Goal: Task Accomplishment & Management: Complete application form

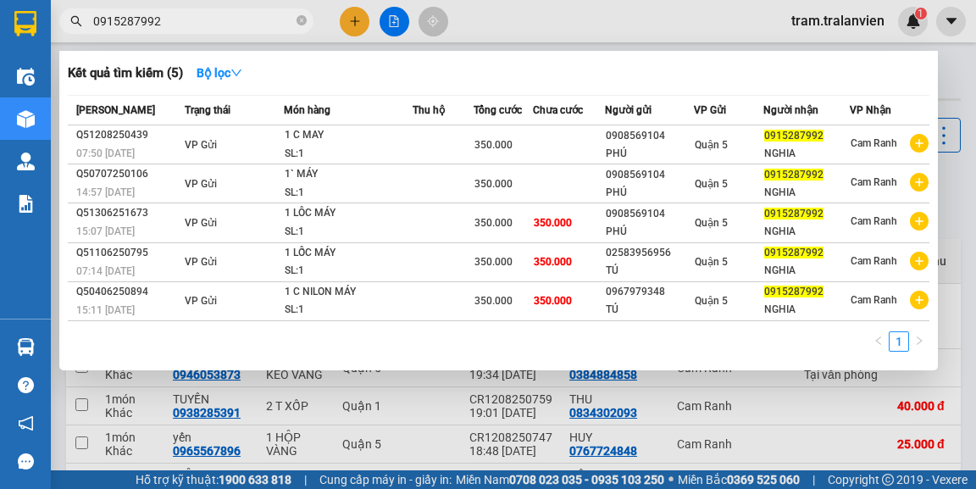
click at [352, 23] on div at bounding box center [488, 244] width 976 height 489
click at [302, 20] on icon "close-circle" at bounding box center [301, 20] width 10 height 10
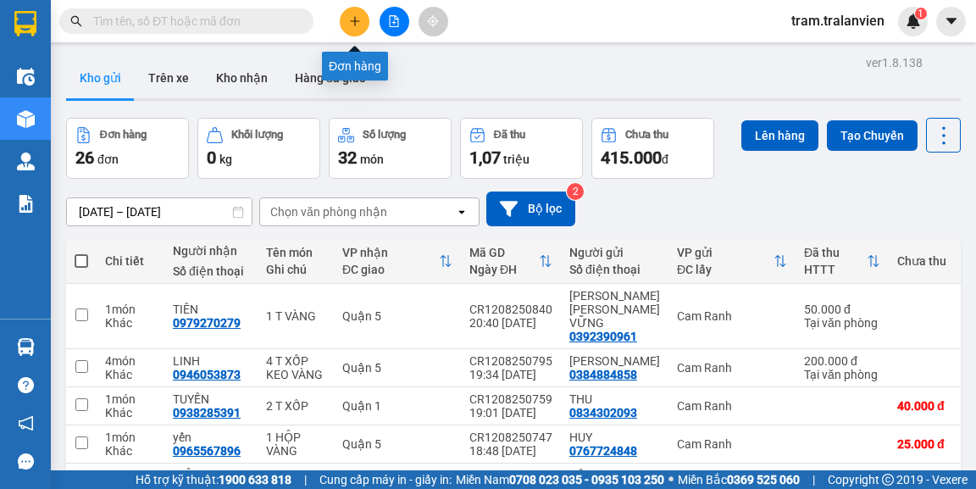
click at [356, 21] on icon "plus" at bounding box center [355, 21] width 12 height 12
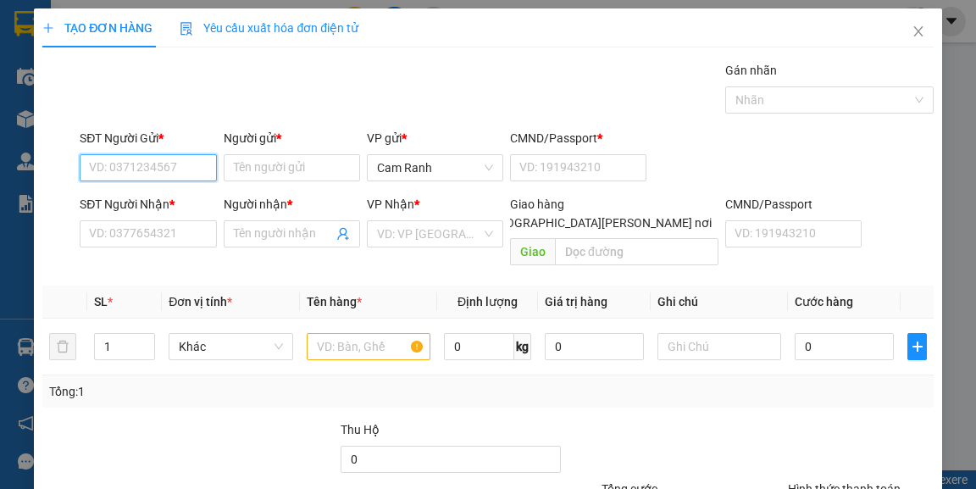
click at [115, 169] on input "SĐT Người Gửi *" at bounding box center [148, 167] width 136 height 27
click at [169, 203] on div "0909900118 - HÙNG" at bounding box center [146, 200] width 114 height 19
type input "0909900118"
type input "HÙNG"
type input "056070010837"
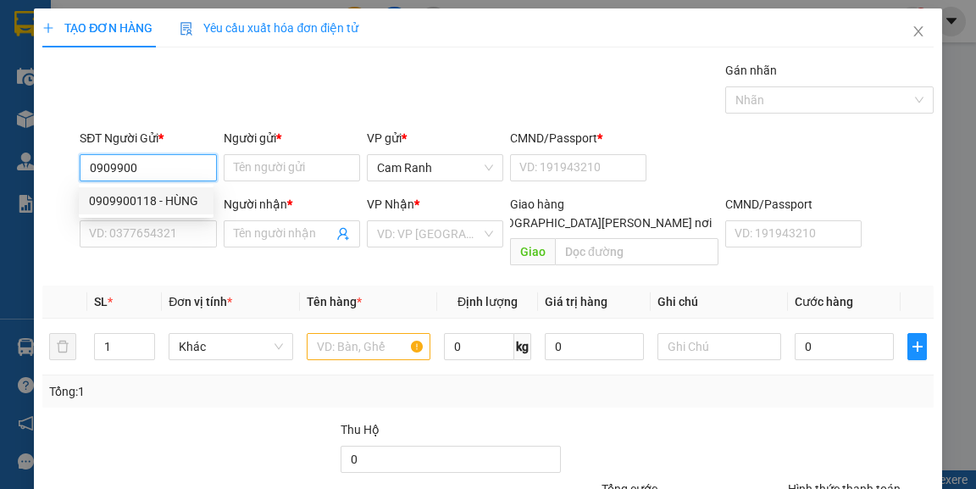
type input "0909373161"
type input "NHI"
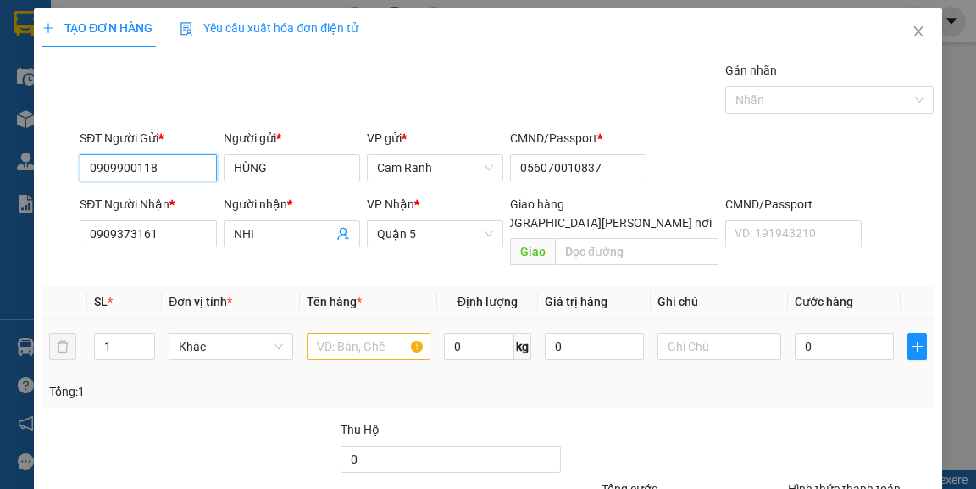
type input "0909900118"
click at [336, 335] on input "text" at bounding box center [369, 346] width 124 height 27
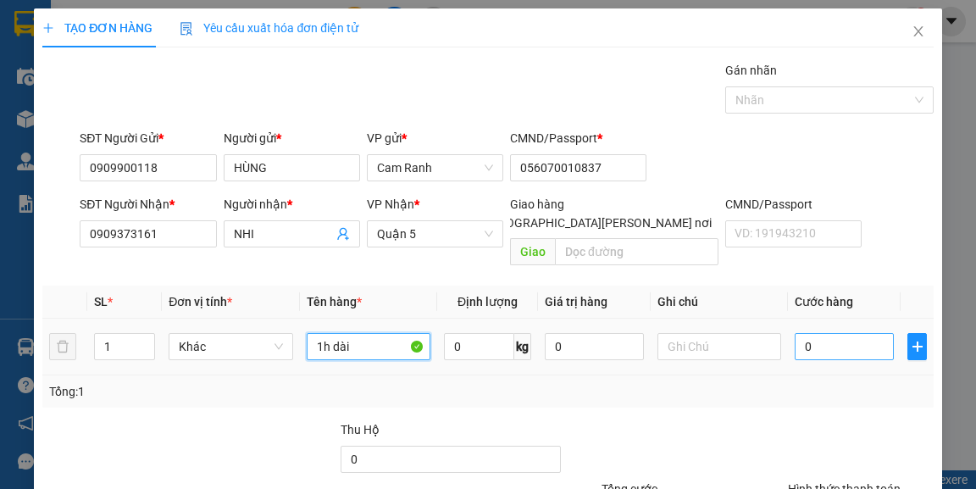
type input "1h dài"
click at [800, 333] on input "0" at bounding box center [843, 346] width 99 height 27
type input "2"
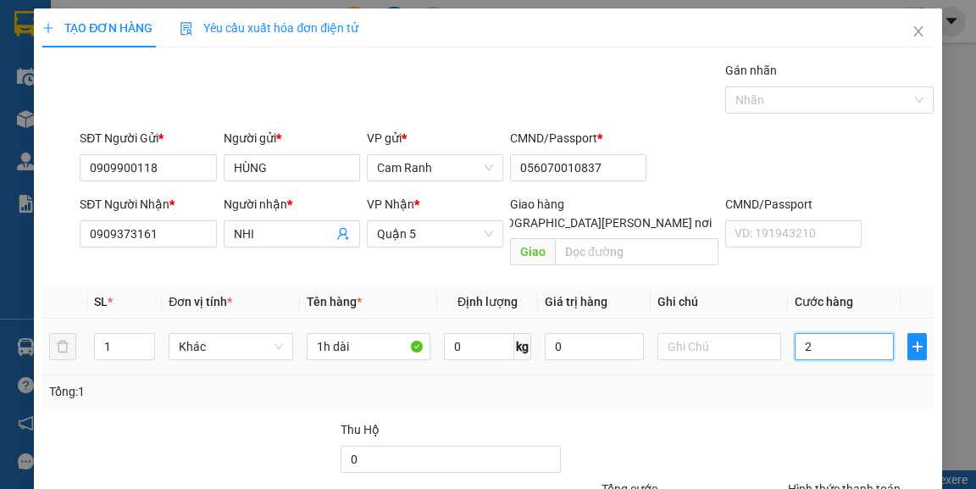
type input "25"
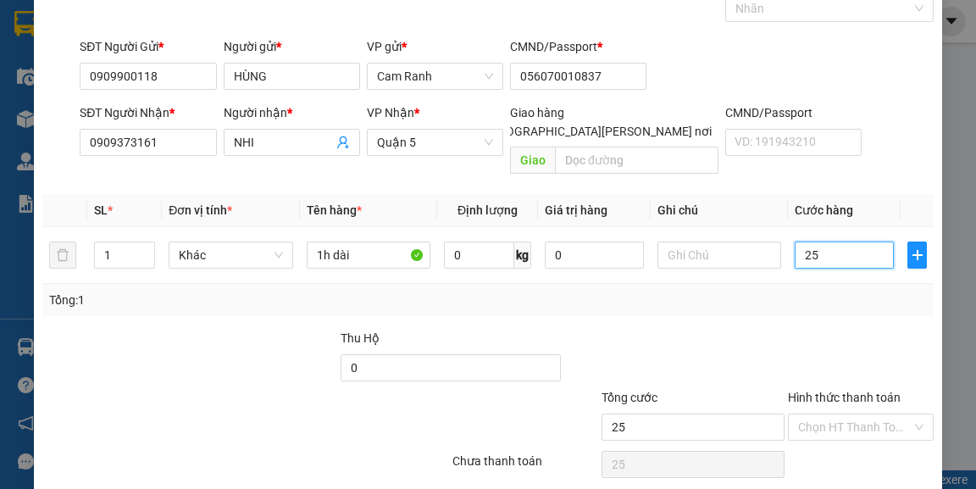
scroll to position [136, 0]
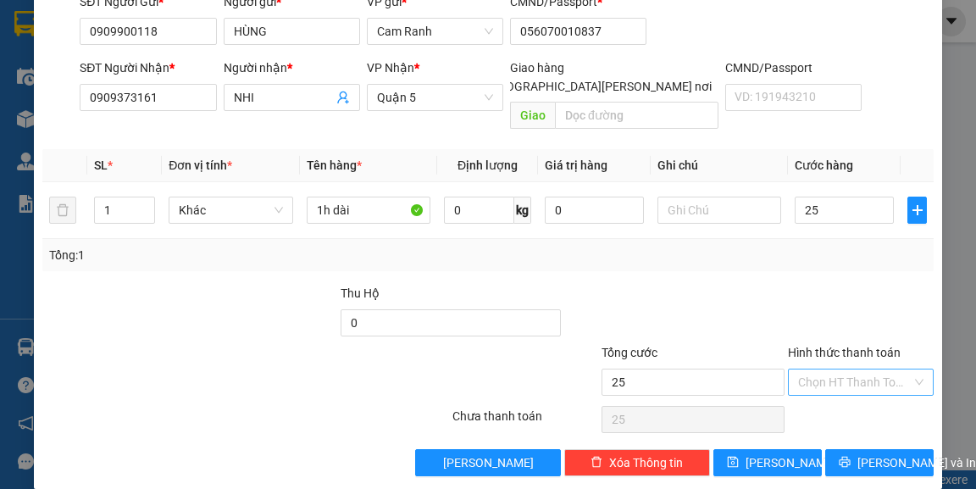
type input "25.000"
click at [834, 369] on input "Hình thức thanh toán" at bounding box center [854, 381] width 113 height 25
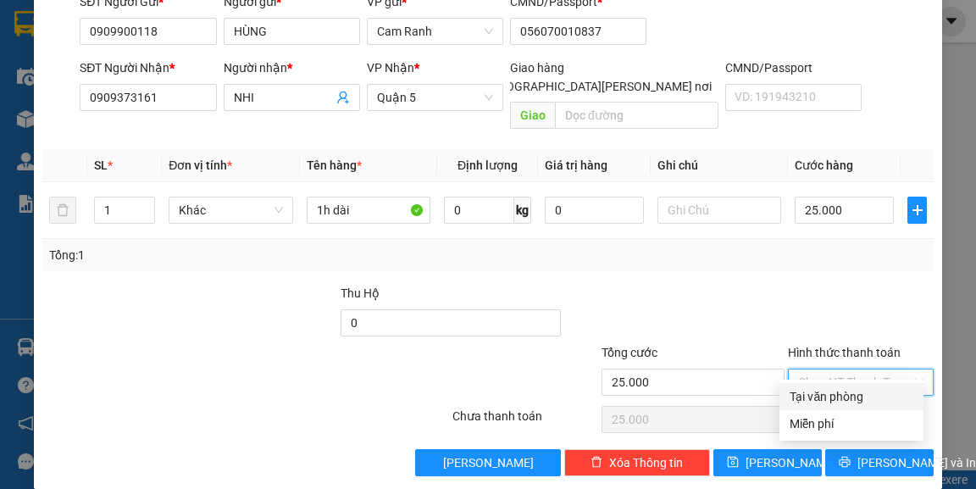
click at [842, 395] on div "Tại văn phòng" at bounding box center [851, 396] width 124 height 19
type input "0"
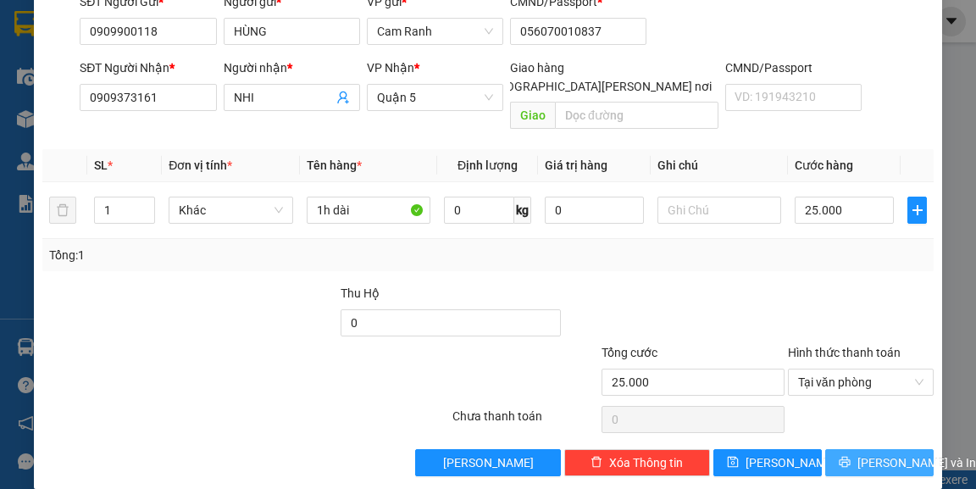
click at [864, 453] on span "[PERSON_NAME] và In" at bounding box center [916, 462] width 119 height 19
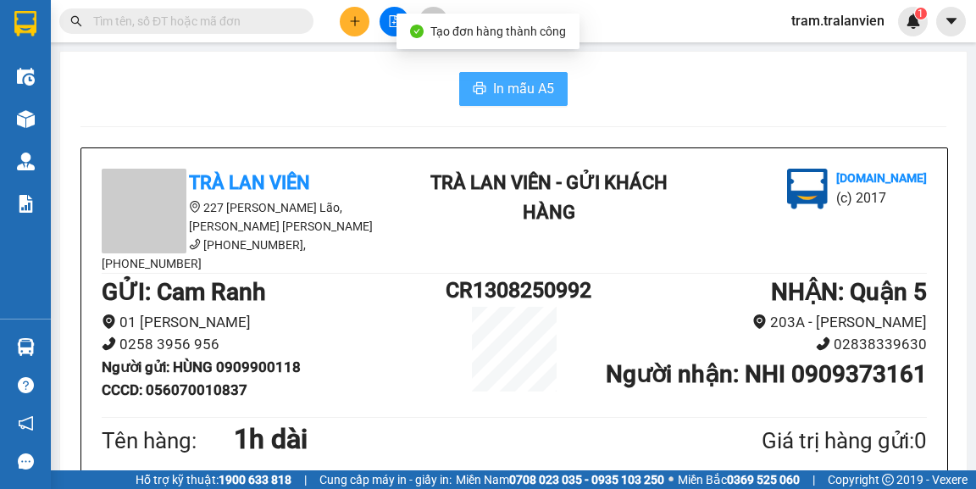
click at [525, 94] on span "In mẫu A5" at bounding box center [523, 88] width 61 height 21
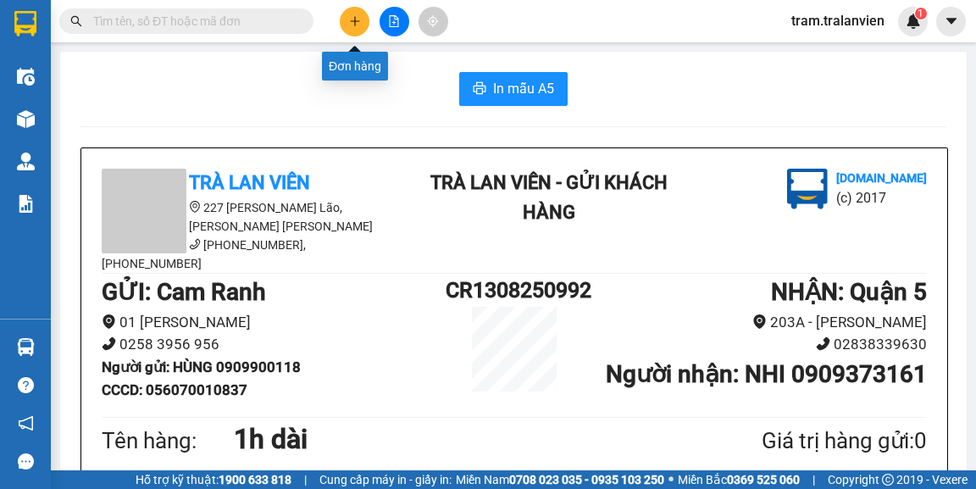
click at [356, 19] on icon "plus" at bounding box center [355, 21] width 12 height 12
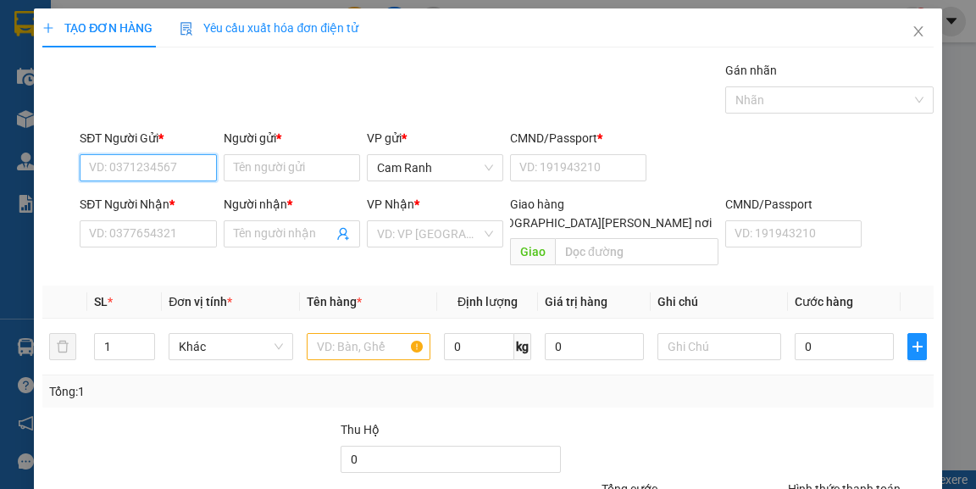
click at [128, 167] on input "SĐT Người Gửi *" at bounding box center [148, 167] width 136 height 27
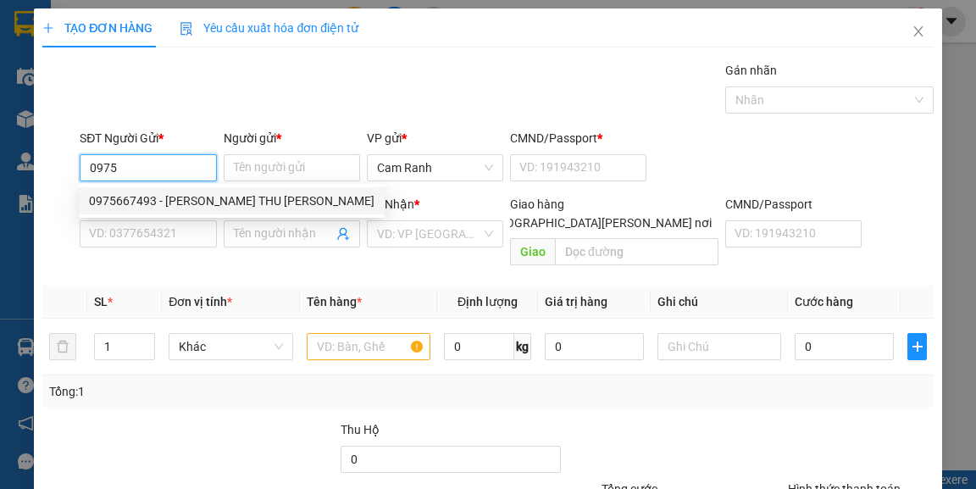
click at [171, 197] on div "0975667493 - [PERSON_NAME] THU [PERSON_NAME]" at bounding box center [231, 200] width 285 height 19
type input "0975667493"
type input "[PERSON_NAME] THU [PERSON_NAME]"
type input "056195009177"
type input "0332820657"
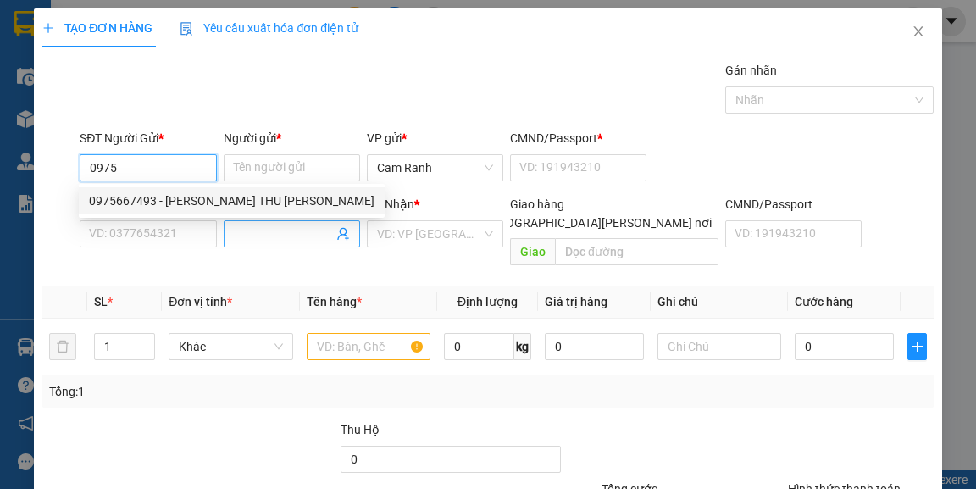
type input "TĨNH"
type input "051204011669"
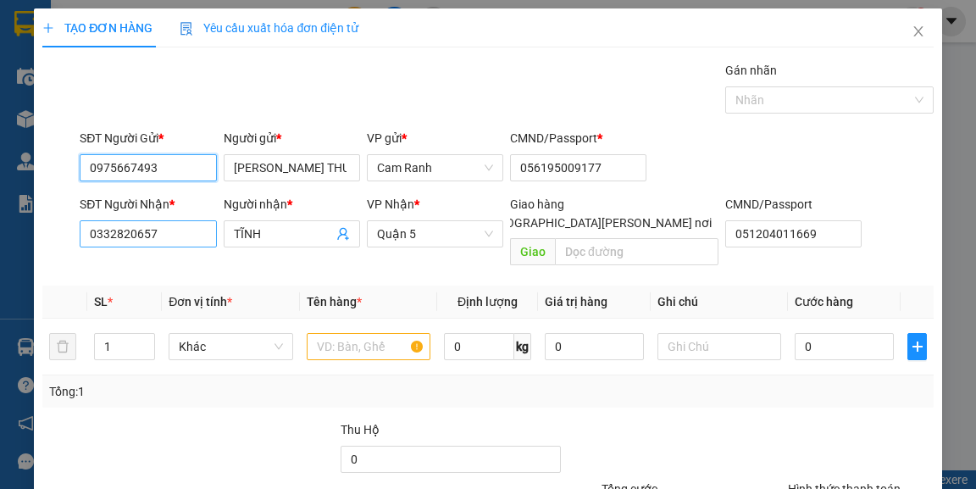
type input "0975667493"
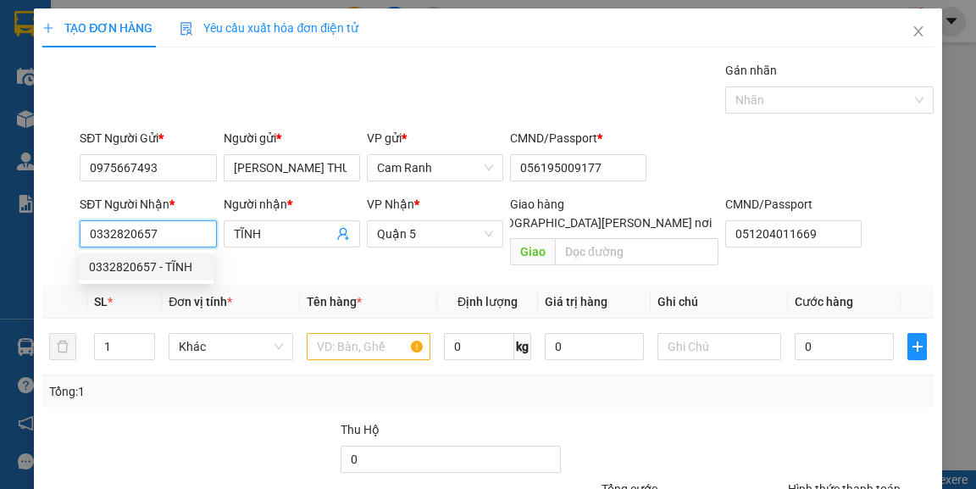
drag, startPoint x: 169, startPoint y: 230, endPoint x: 91, endPoint y: 235, distance: 78.1
click at [91, 235] on input "0332820657" at bounding box center [148, 233] width 136 height 27
click at [169, 298] on div "0949992626 - hưng" at bounding box center [146, 294] width 114 height 19
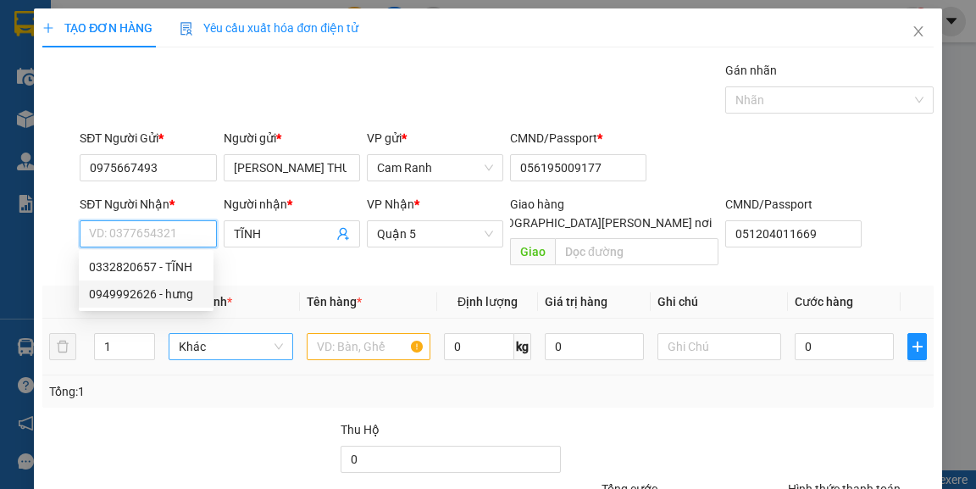
type input "0949992626"
type input "hưng"
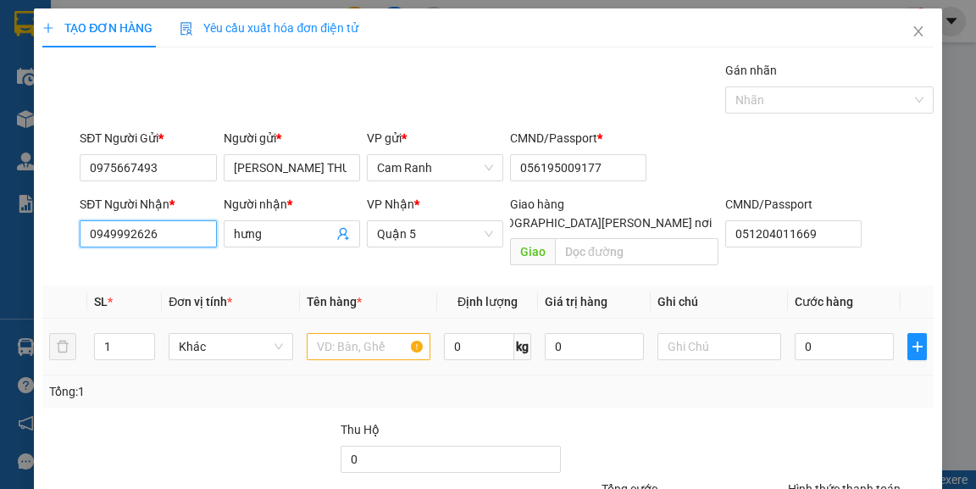
type input "0949992626"
click at [329, 333] on input "text" at bounding box center [369, 346] width 124 height 27
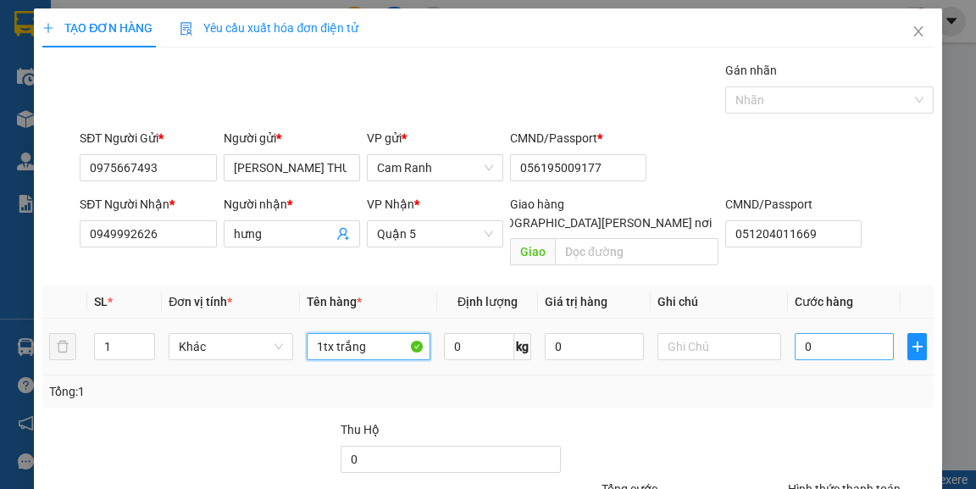
type input "1tx trắng"
click at [811, 333] on input "0" at bounding box center [843, 346] width 99 height 27
type input "8"
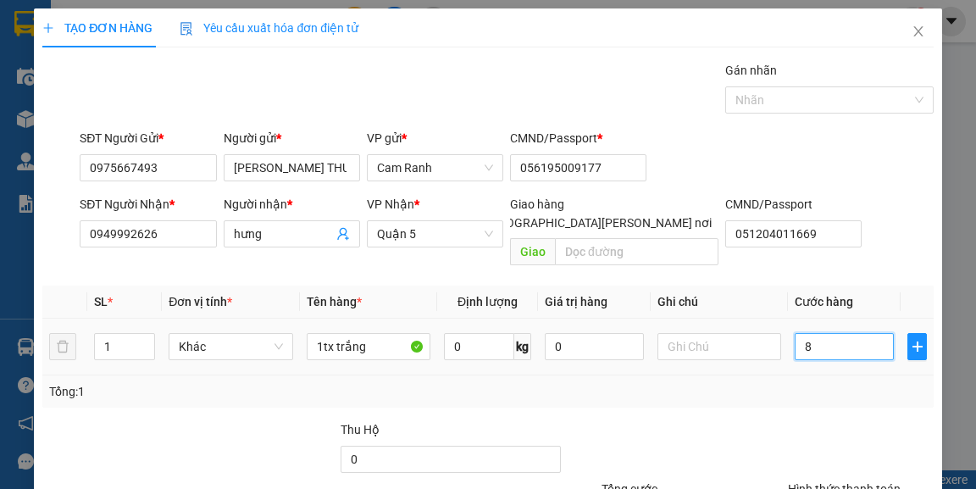
type input "80"
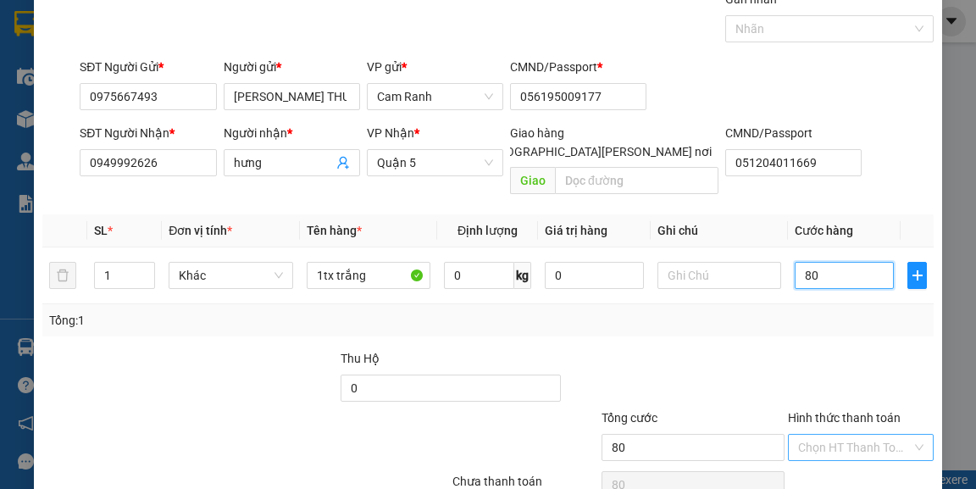
scroll to position [136, 0]
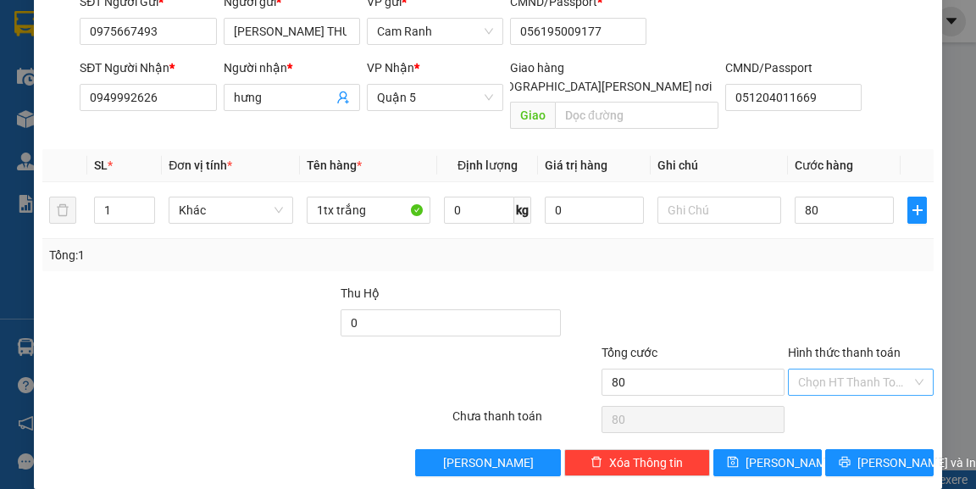
type input "80.000"
click at [845, 369] on input "Hình thức thanh toán" at bounding box center [854, 381] width 113 height 25
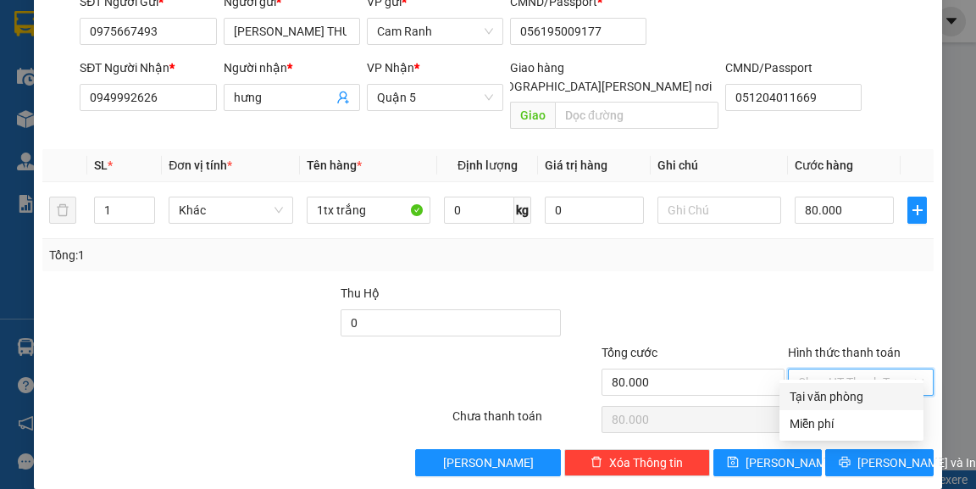
click at [829, 398] on div "Tại văn phòng" at bounding box center [851, 396] width 124 height 19
type input "0"
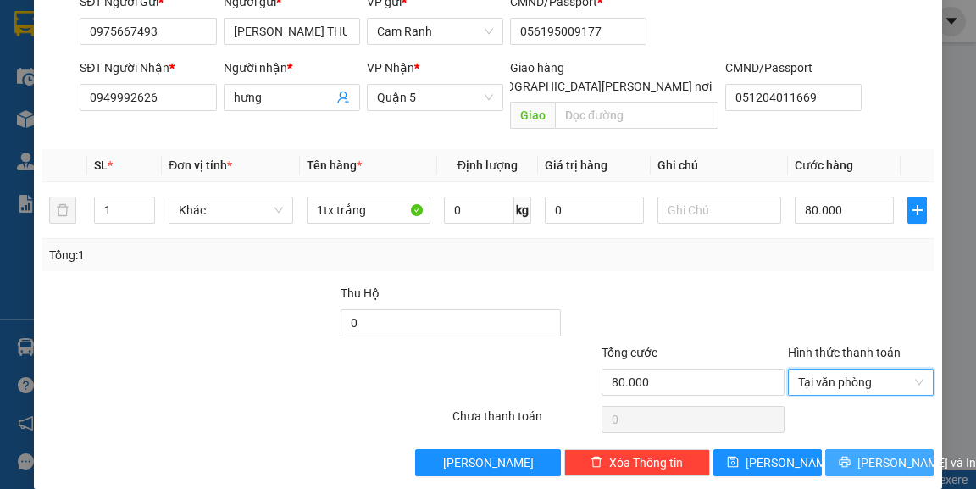
click at [860, 453] on span "[PERSON_NAME] và In" at bounding box center [916, 462] width 119 height 19
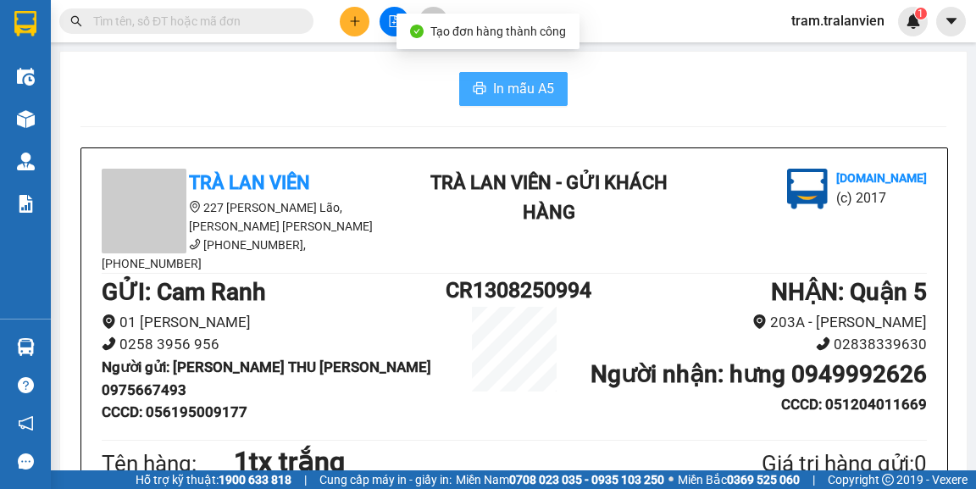
click at [520, 97] on span "In mẫu A5" at bounding box center [523, 88] width 61 height 21
